Goal: Task Accomplishment & Management: Complete application form

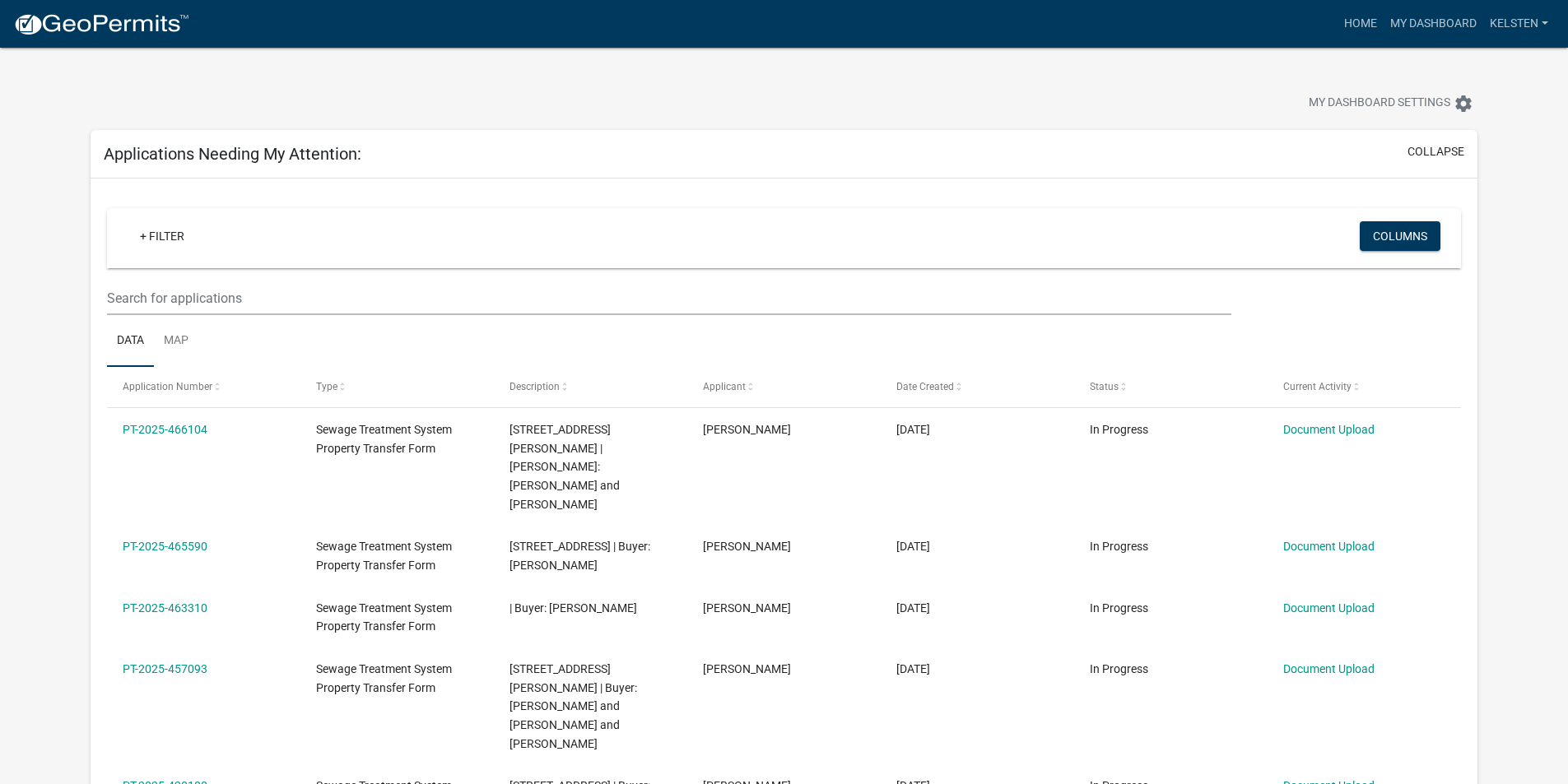
select select "3: 100"
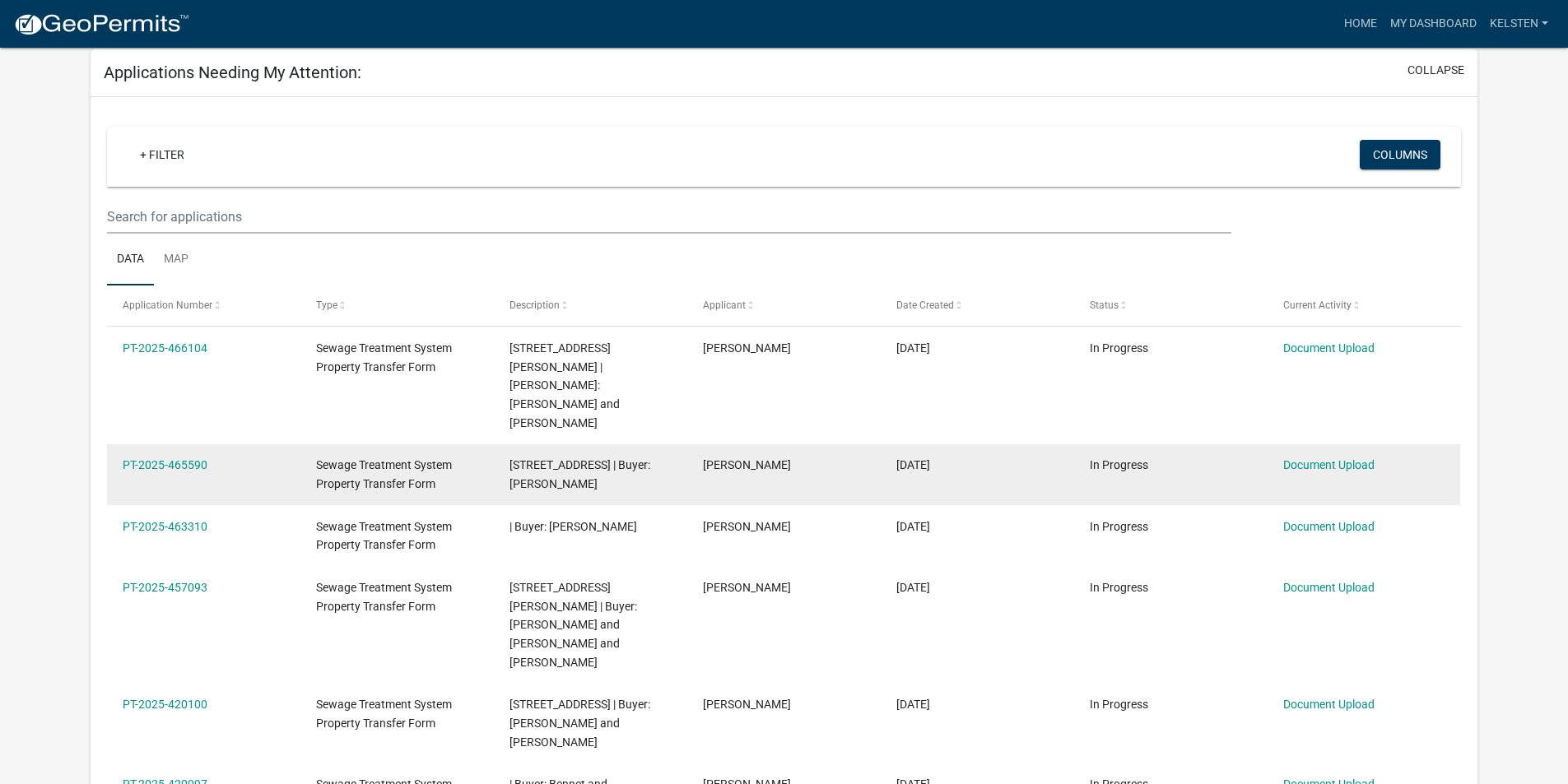
scroll to position [82, 0]
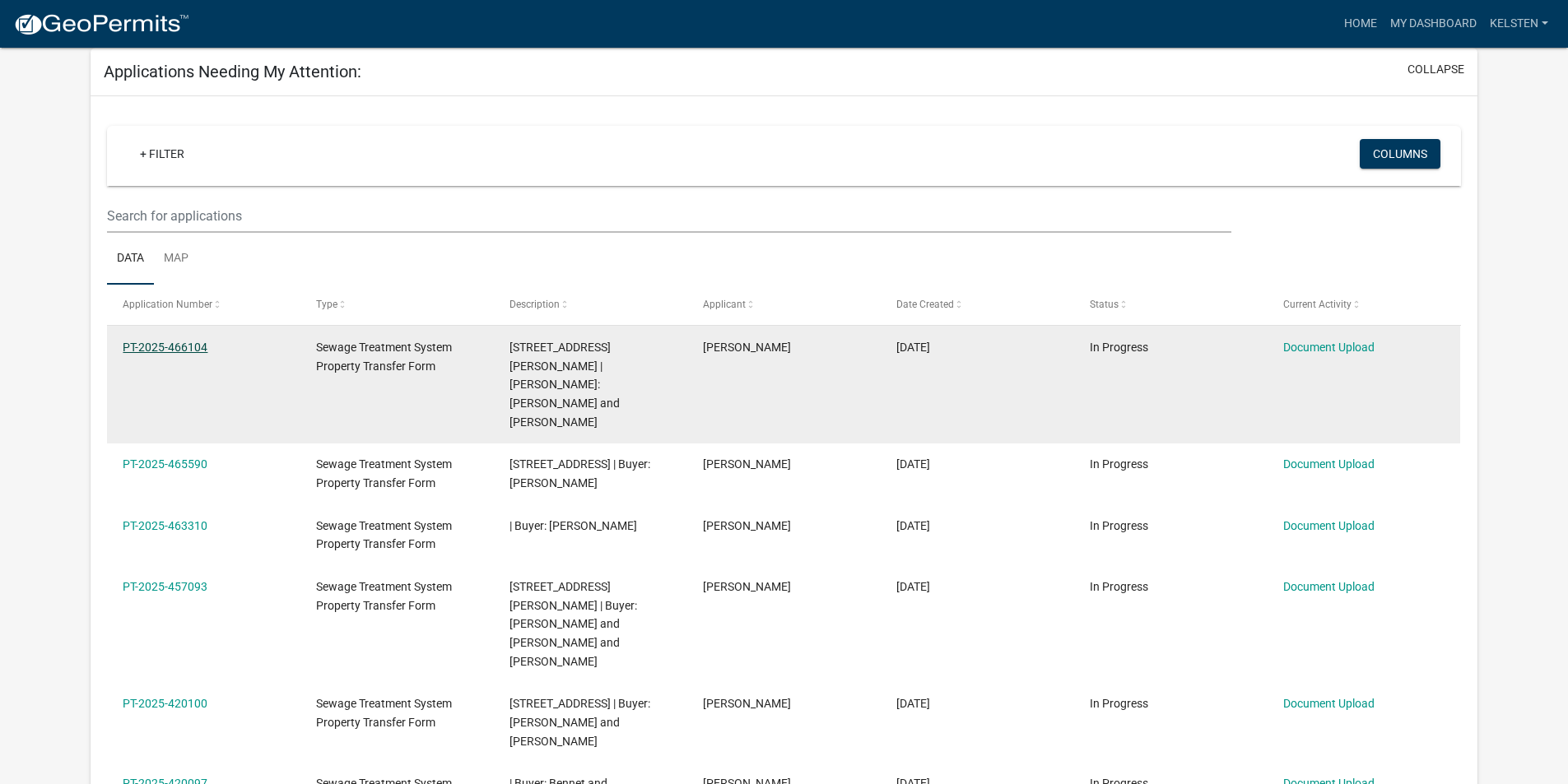
click at [162, 346] on link "PT-2025-466104" at bounding box center [166, 347] width 85 height 14
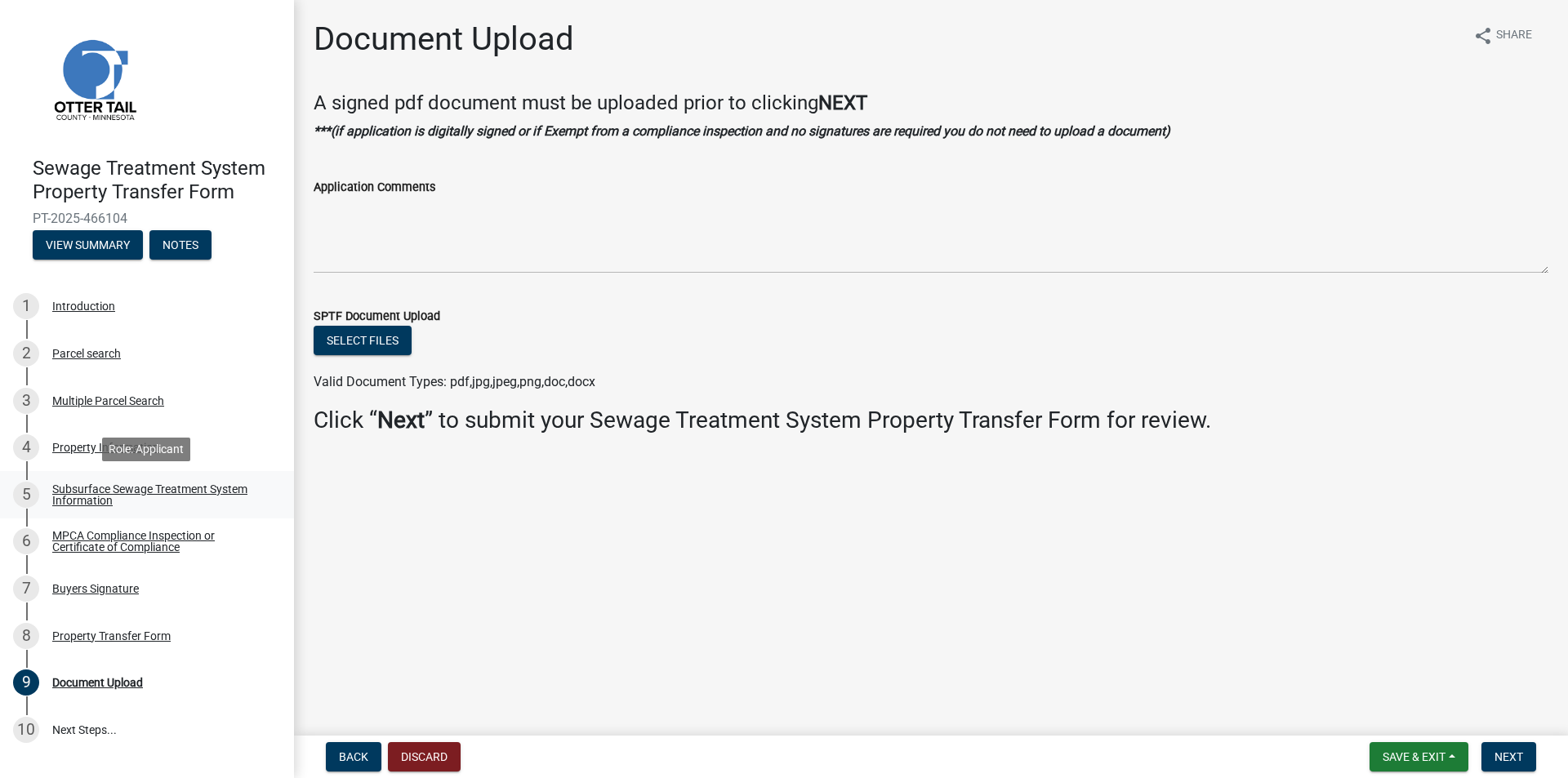
click at [94, 503] on div "Subsurface Sewage Treatment System Information" at bounding box center [159, 495] width 215 height 23
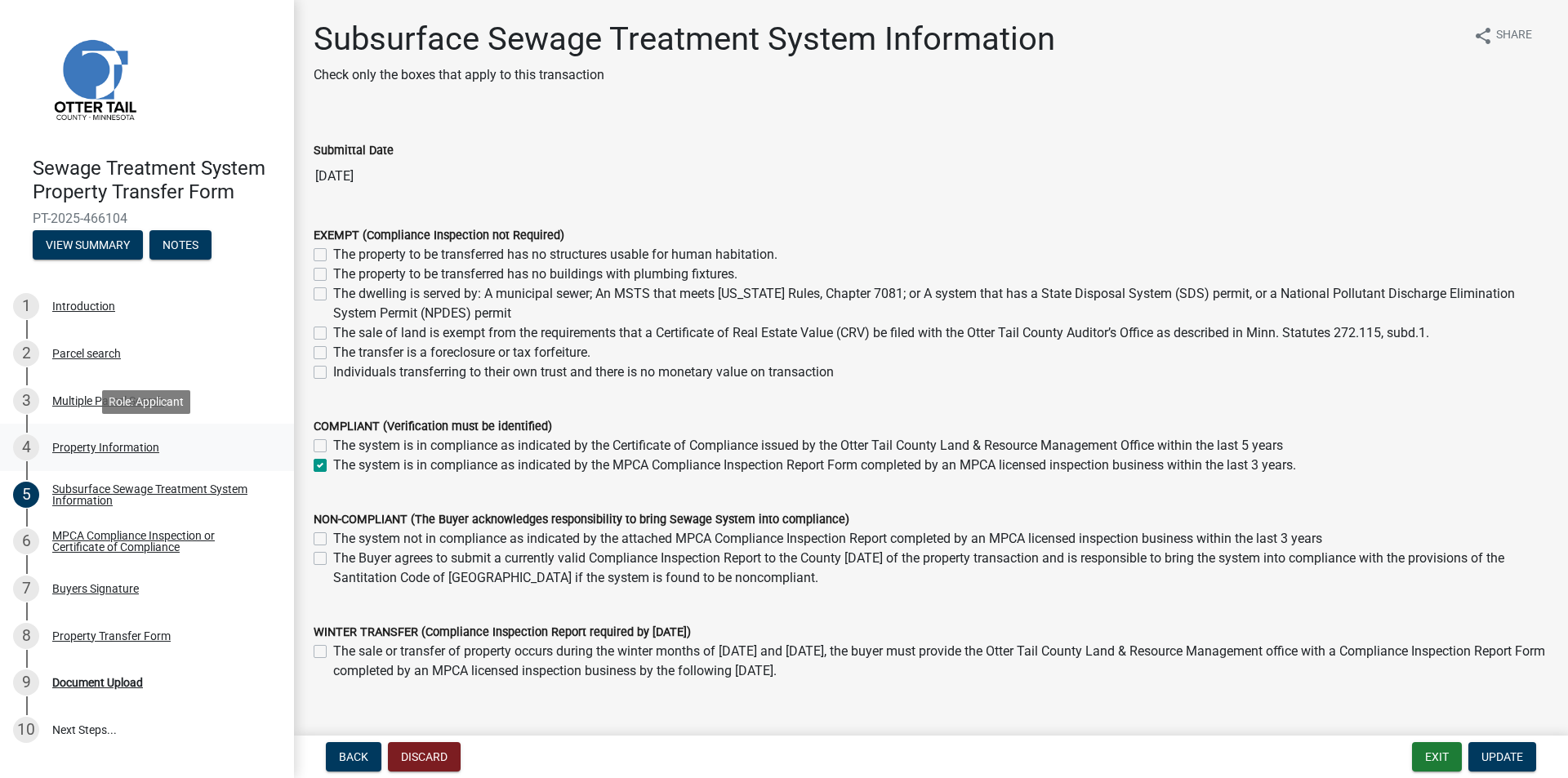
click at [55, 451] on div "Property Information" at bounding box center [105, 448] width 107 height 12
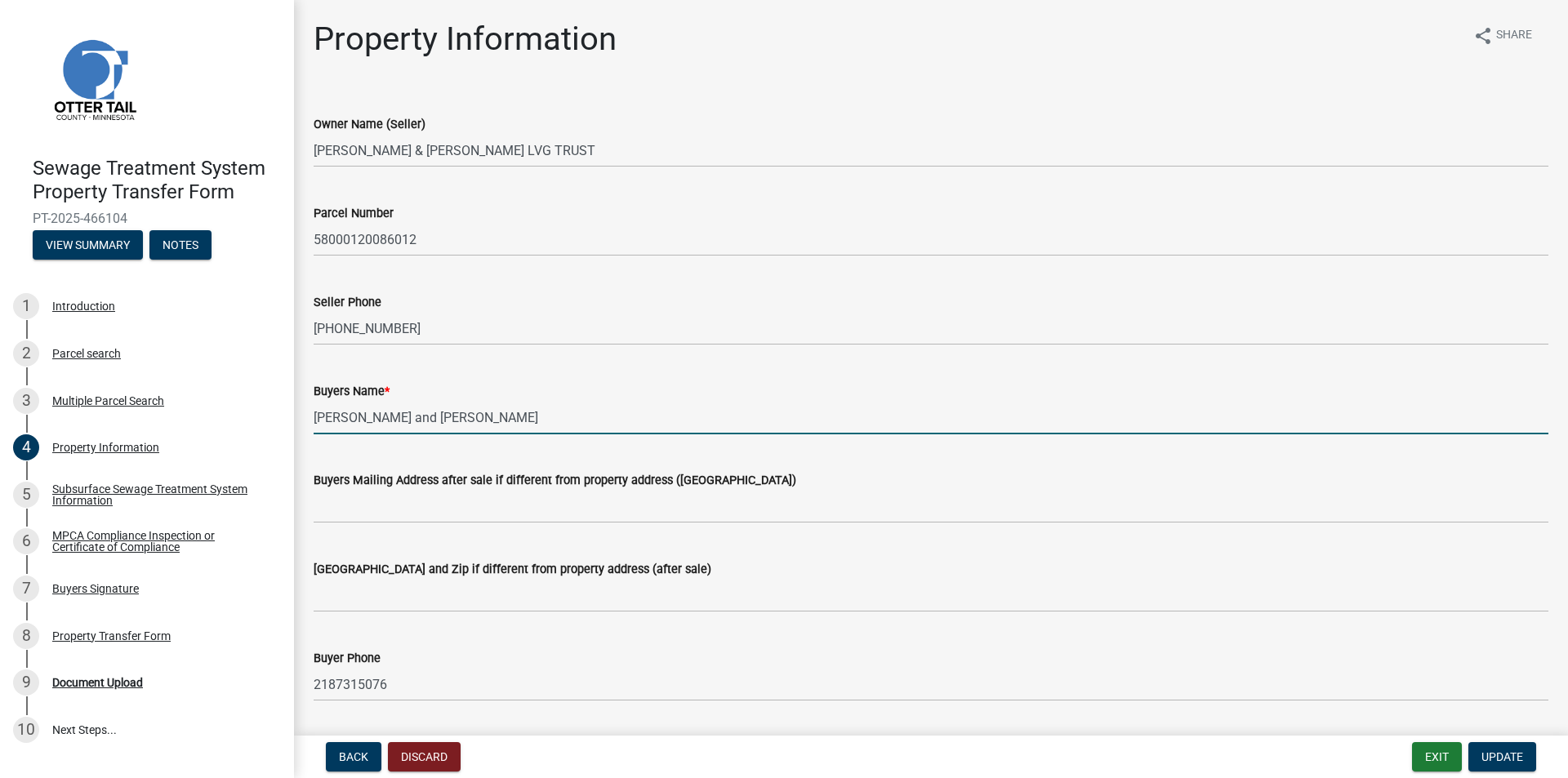
drag, startPoint x: 581, startPoint y: 424, endPoint x: 444, endPoint y: 427, distance: 137.0
click at [444, 427] on input "[PERSON_NAME] and [PERSON_NAME]" at bounding box center [930, 417] width 1235 height 34
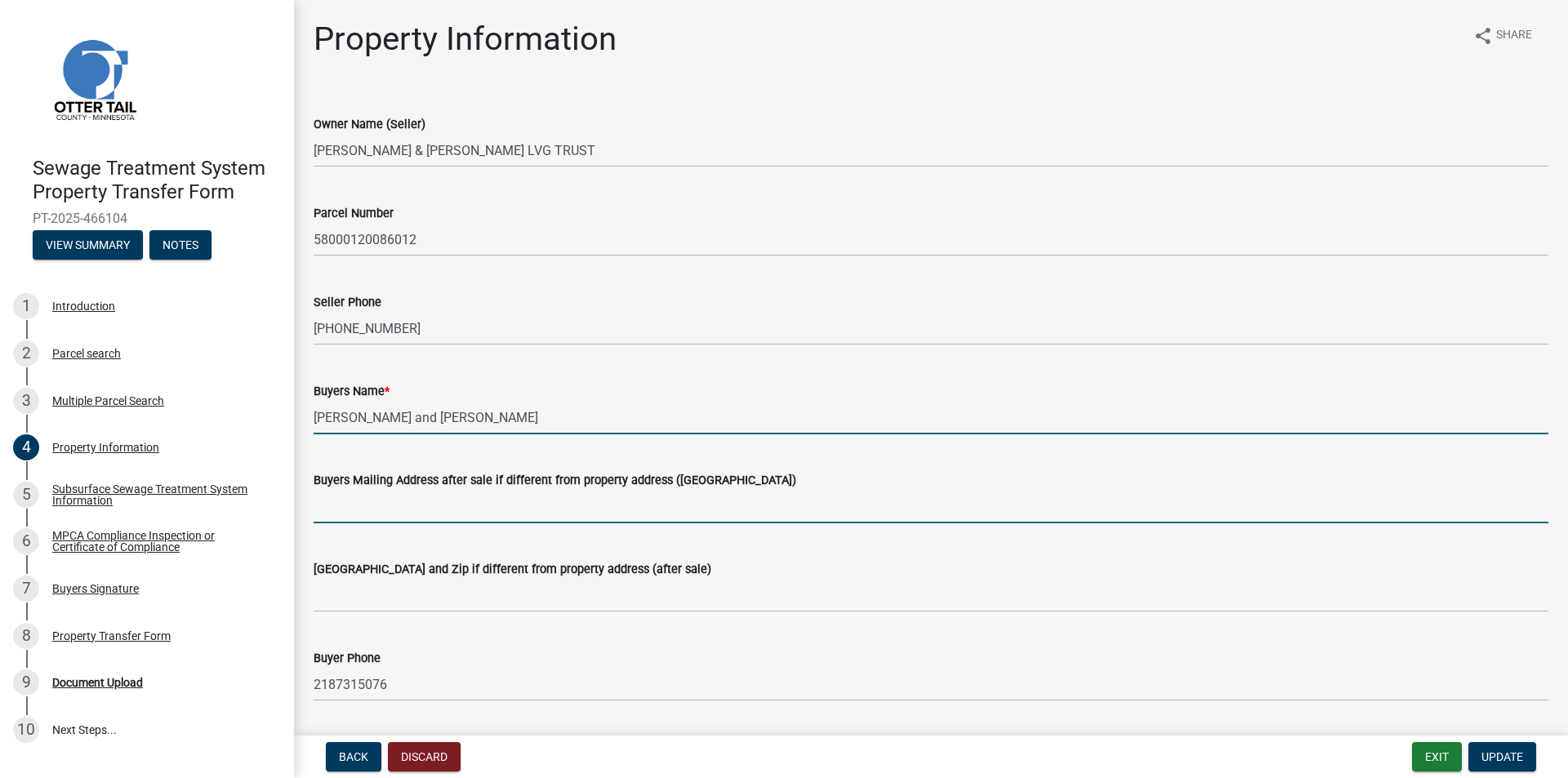
click at [395, 502] on input "Buyers Mailing Address after sale if different from property address ([GEOGRAPH…" at bounding box center [930, 506] width 1235 height 34
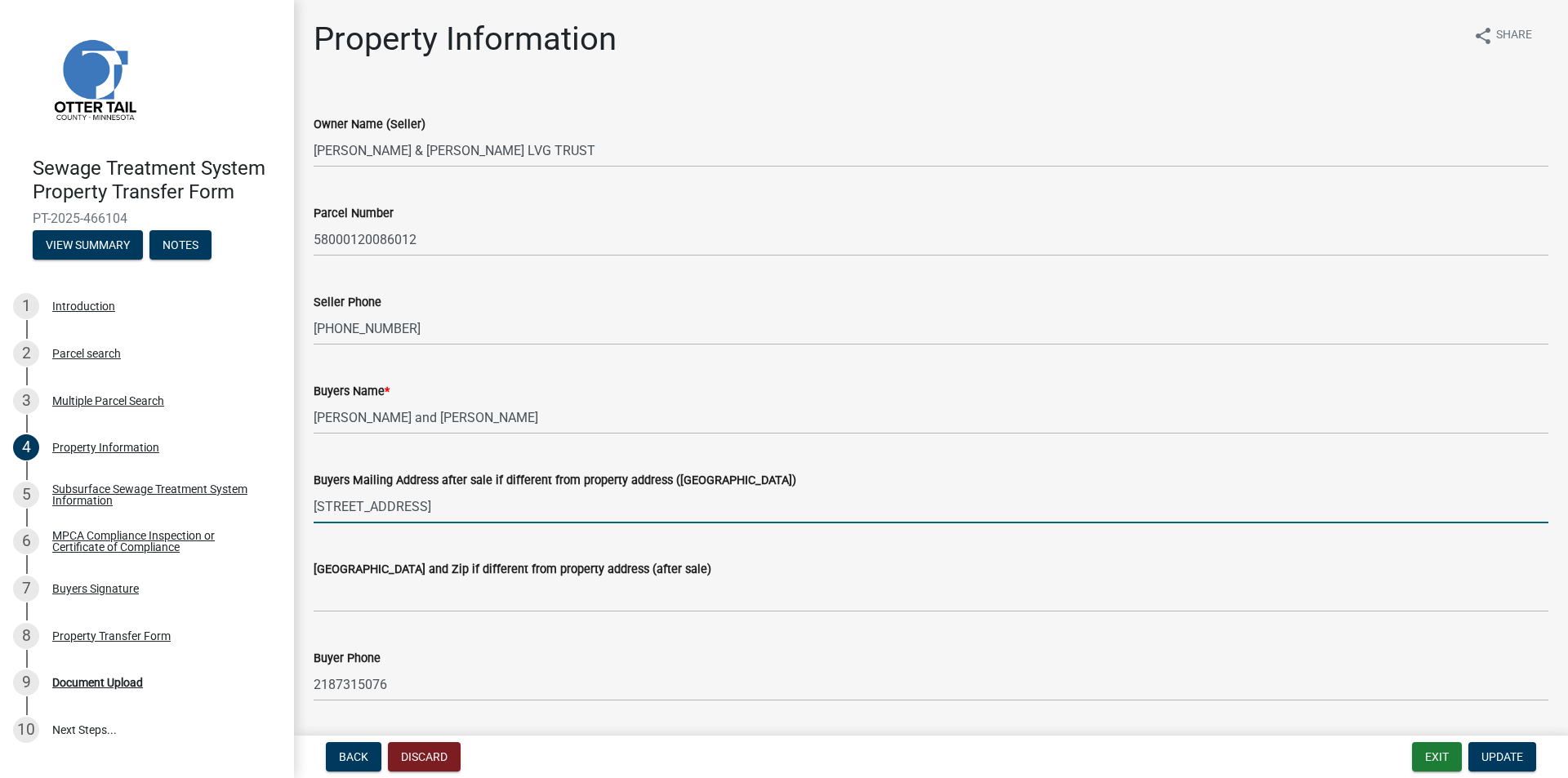
type input "[STREET_ADDRESS]"
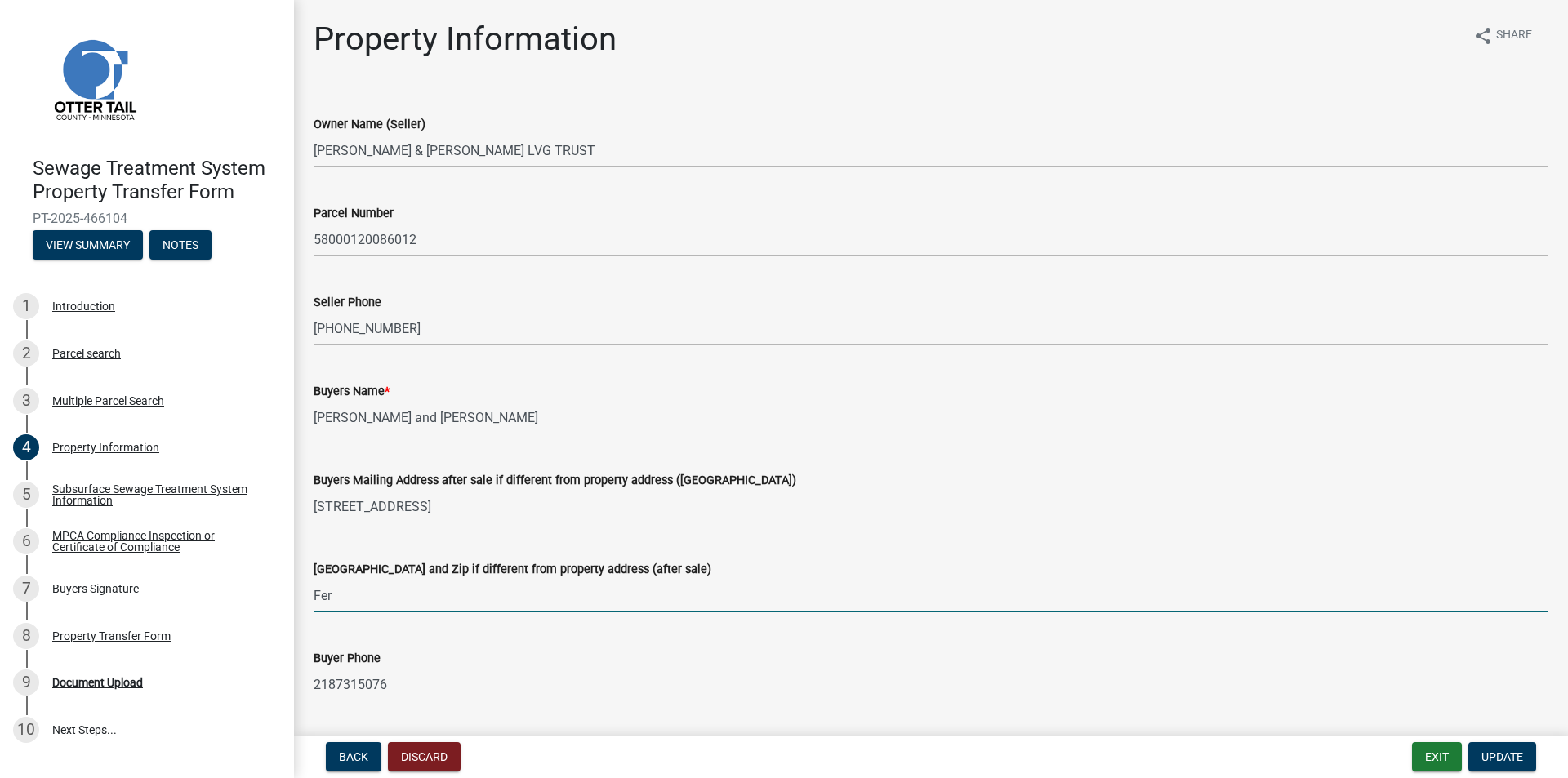
type input "[GEOGRAPHIC_DATA]"
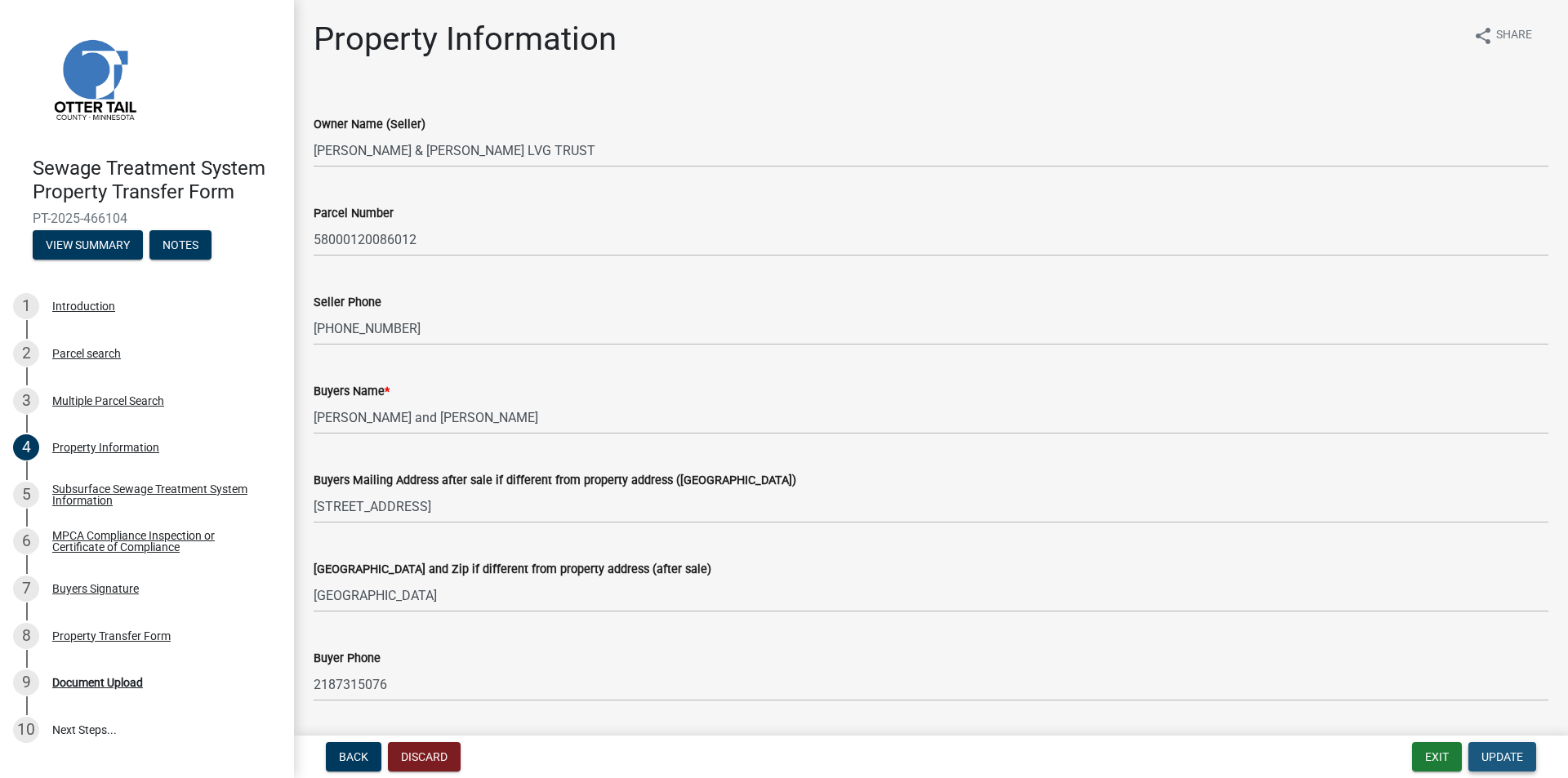
click at [1515, 759] on span "Update" at bounding box center [1502, 757] width 41 height 13
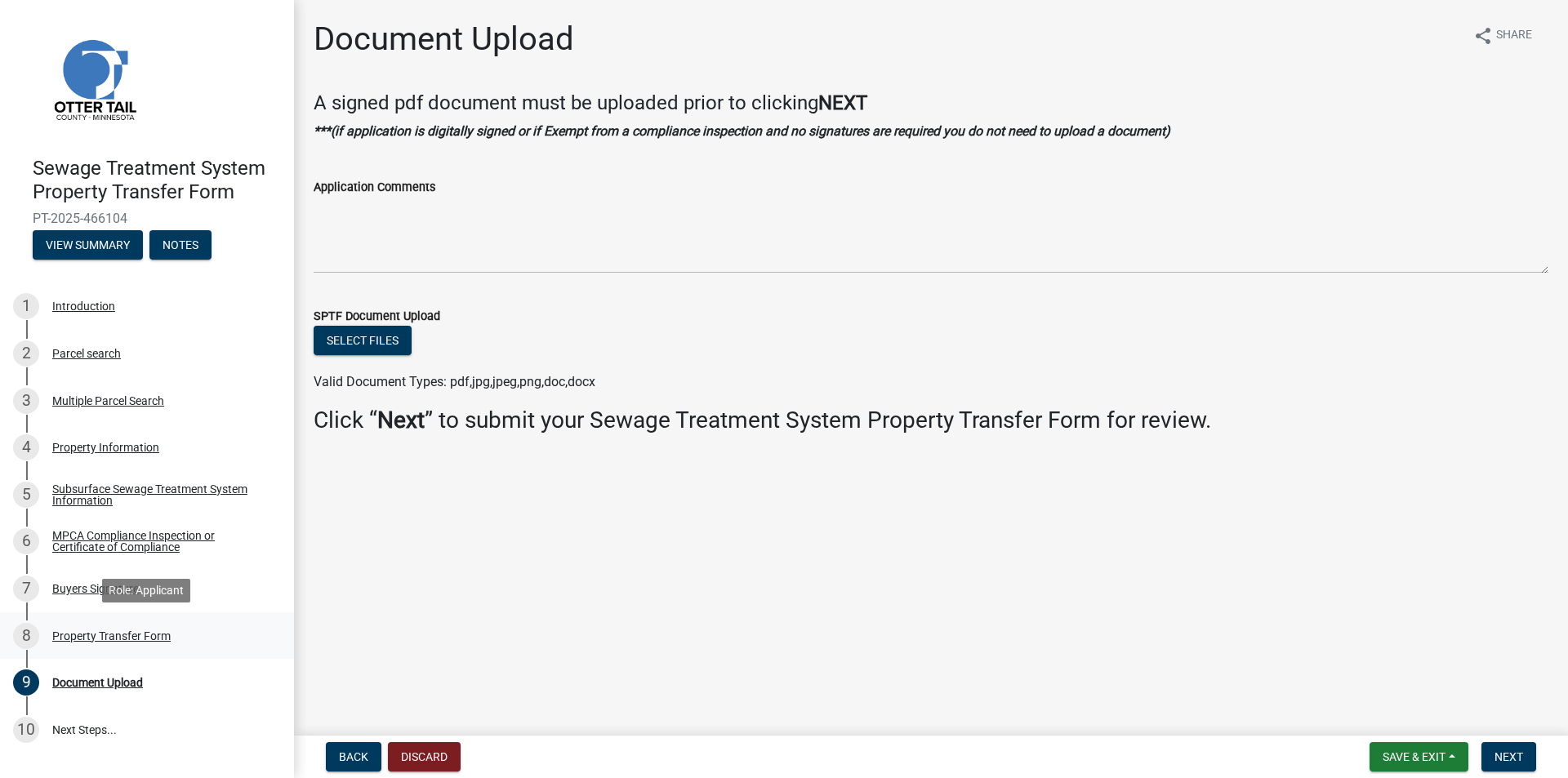
click at [43, 647] on div "8 Property Transfer Form" at bounding box center [140, 636] width 255 height 26
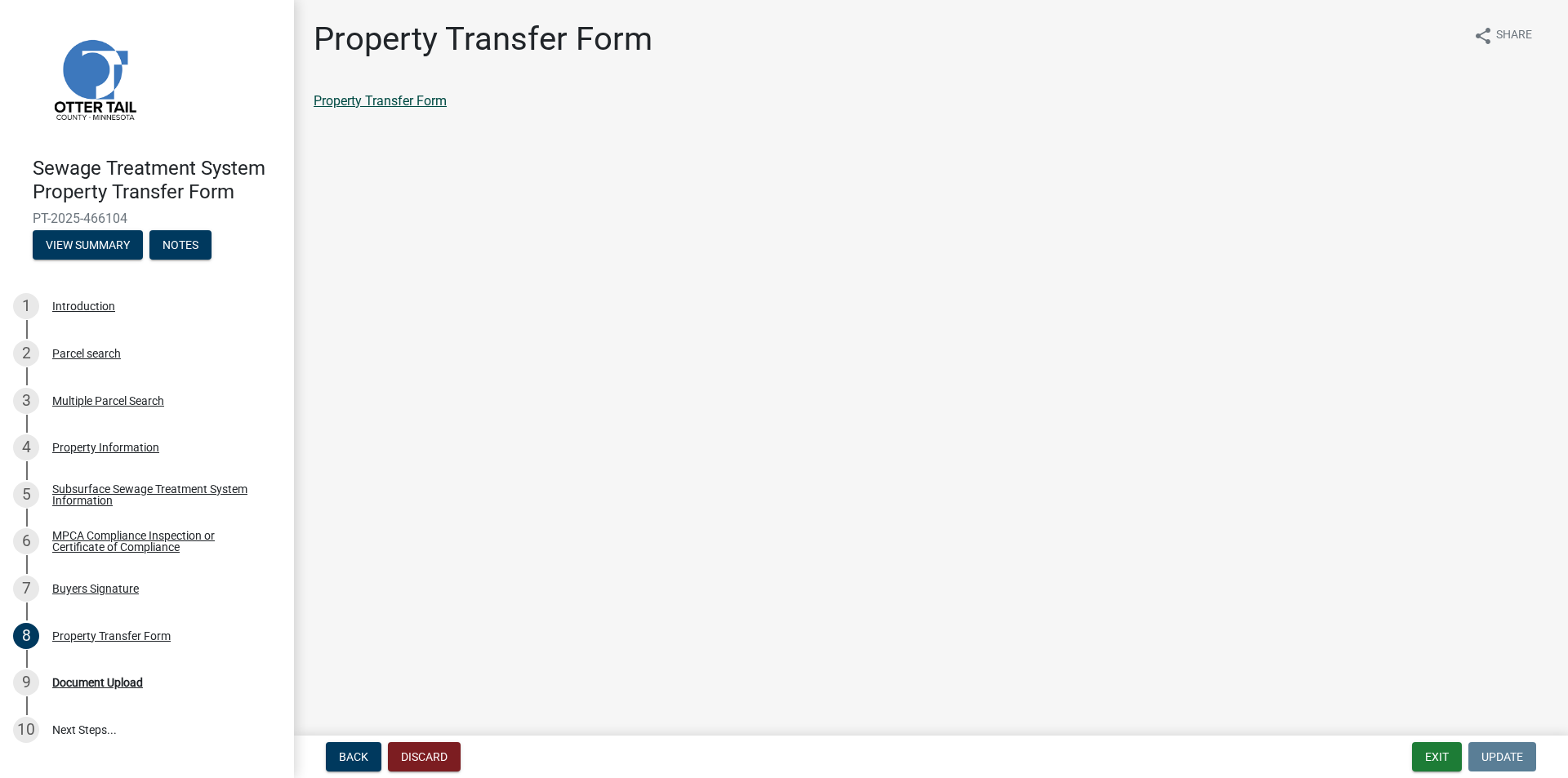
click at [379, 103] on link "Property Transfer Form" at bounding box center [380, 101] width 134 height 15
